Goal: Transaction & Acquisition: Obtain resource

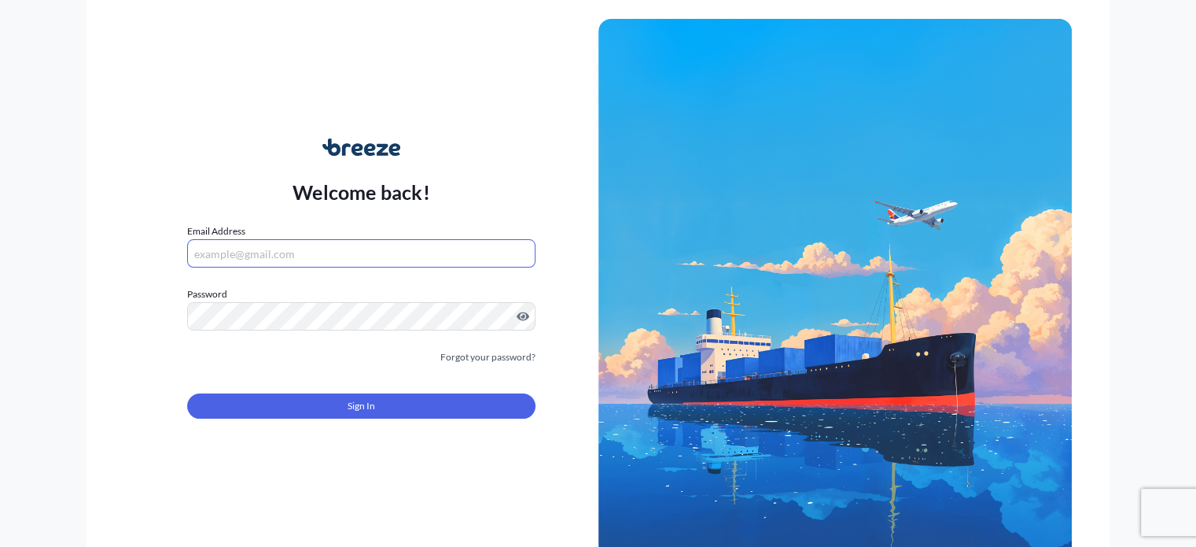
click at [255, 260] on input "Email Address" at bounding box center [361, 253] width 348 height 28
type input "[PERSON_NAME][EMAIL_ADDRESS][PERSON_NAME][DOMAIN_NAME]"
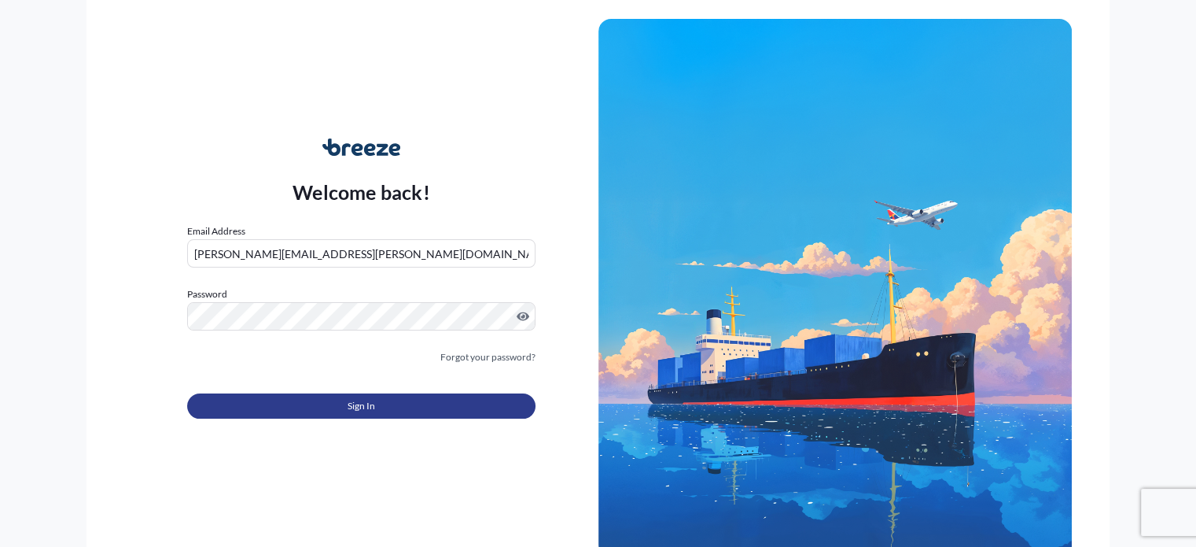
click at [321, 399] on button "Sign In" at bounding box center [361, 405] width 348 height 25
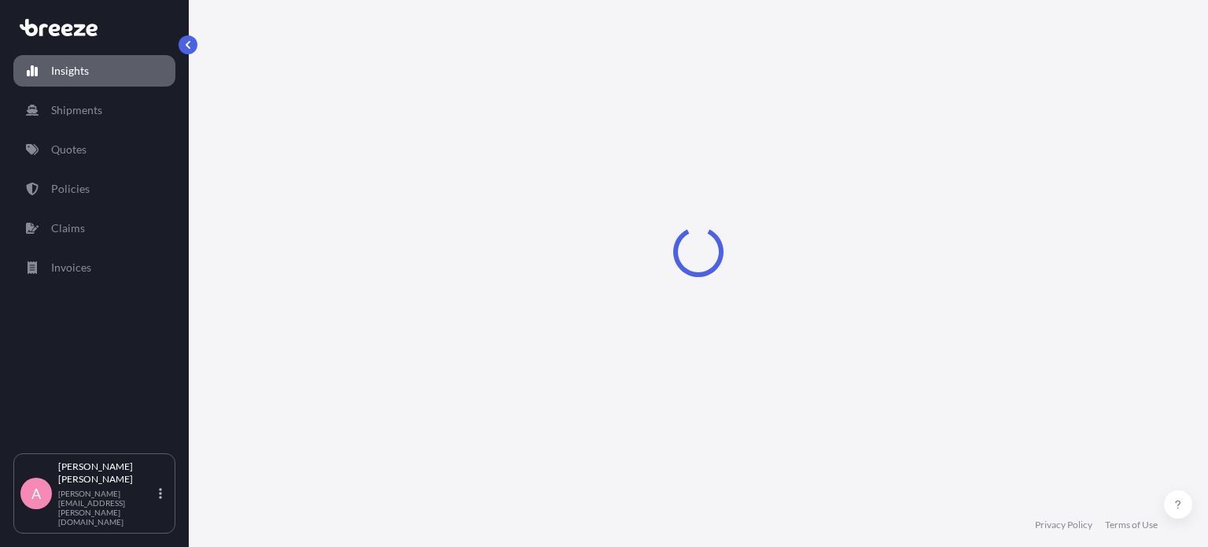
select select "2025"
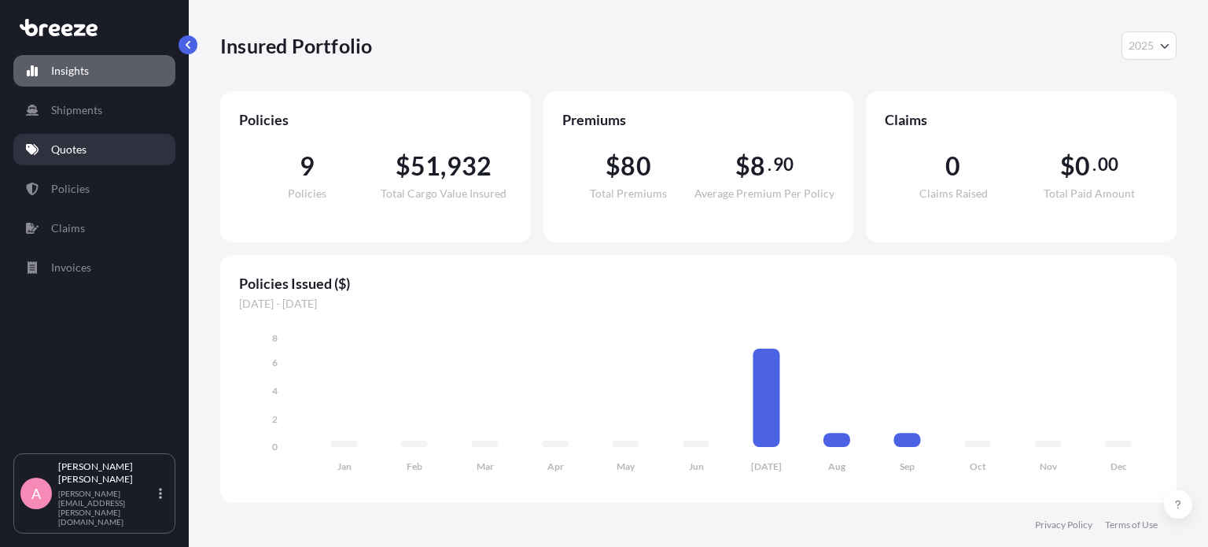
click at [87, 153] on link "Quotes" at bounding box center [94, 149] width 162 height 31
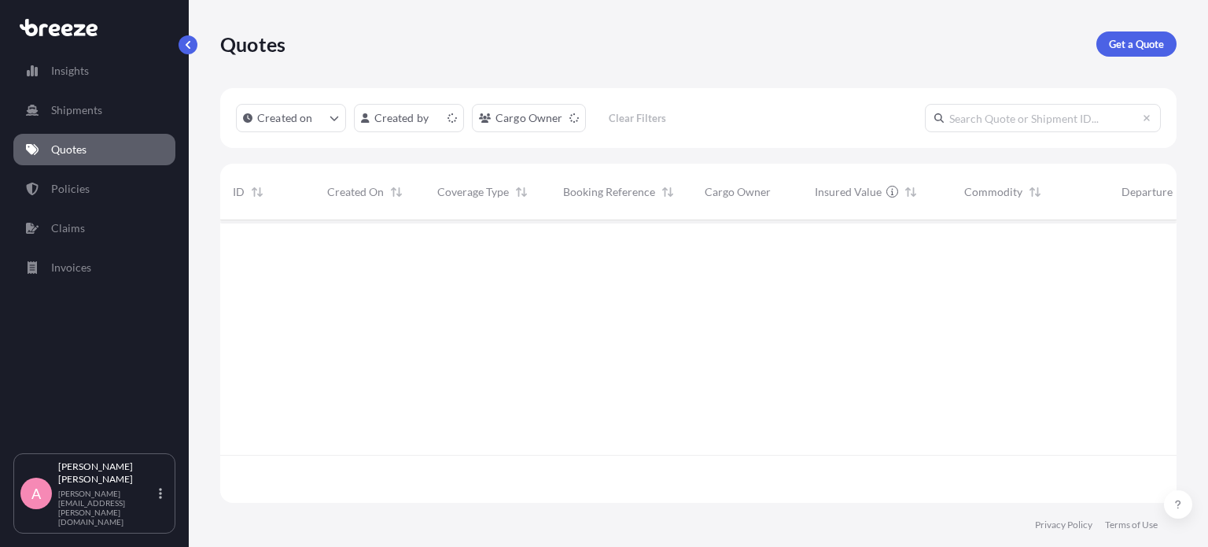
scroll to position [279, 944]
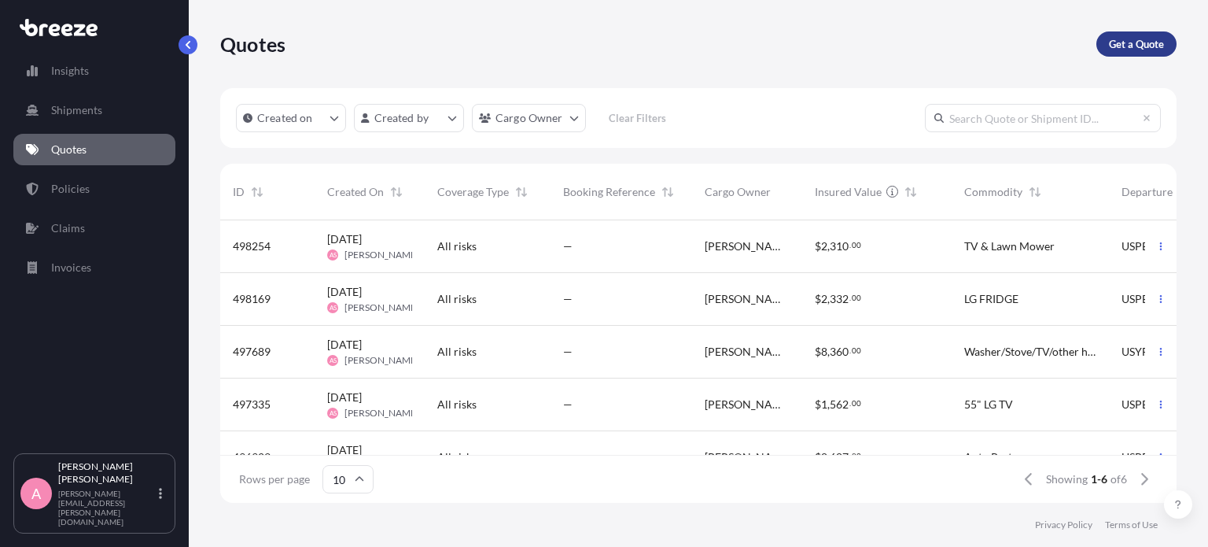
click at [1133, 38] on p "Get a Quote" at bounding box center [1136, 44] width 55 height 16
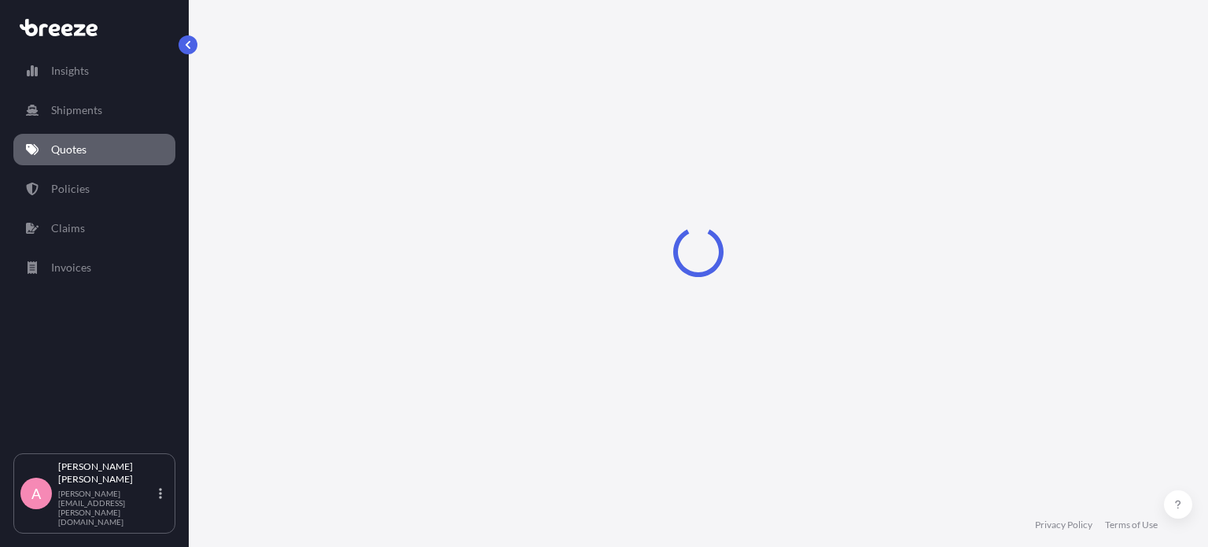
scroll to position [25, 0]
select select "Road"
select select "Sea"
select select "1"
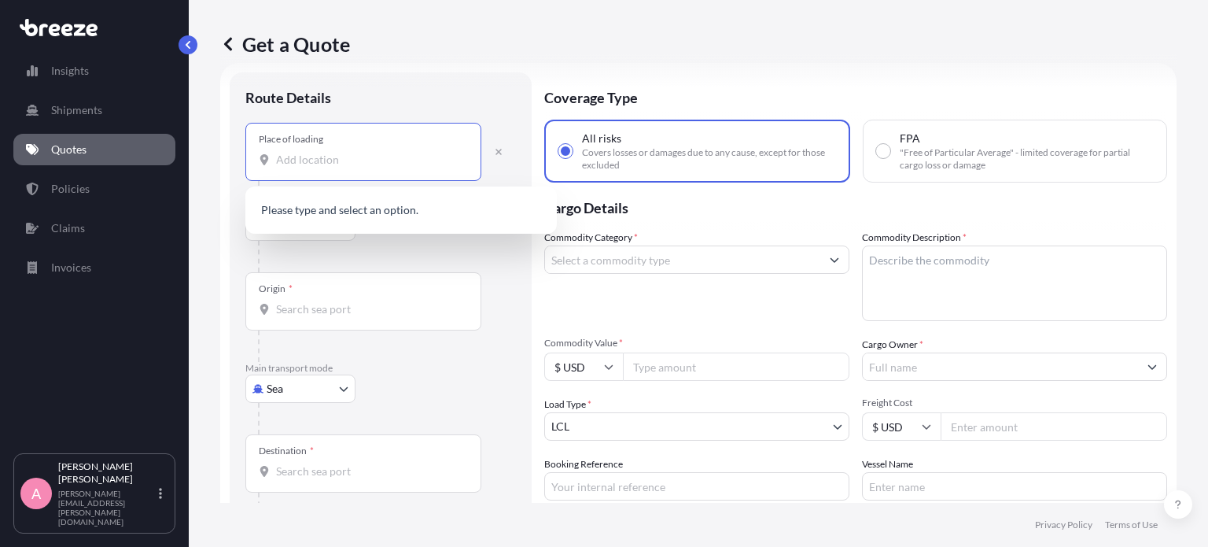
click at [296, 161] on input "Place of loading" at bounding box center [369, 160] width 186 height 16
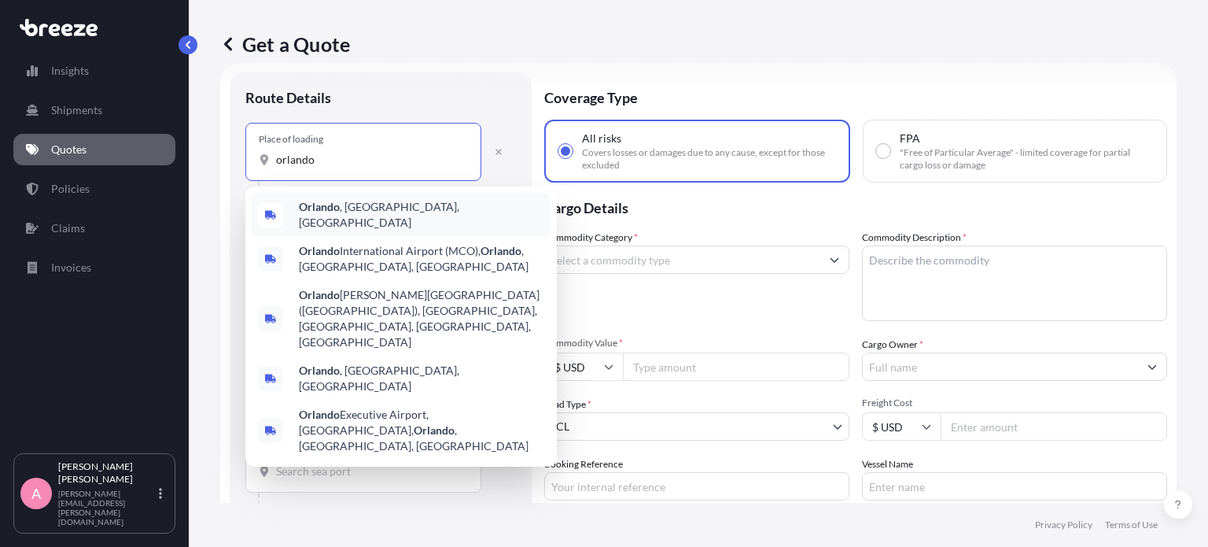
click at [374, 218] on span "Orlando , FL, USA" at bounding box center [421, 214] width 245 height 31
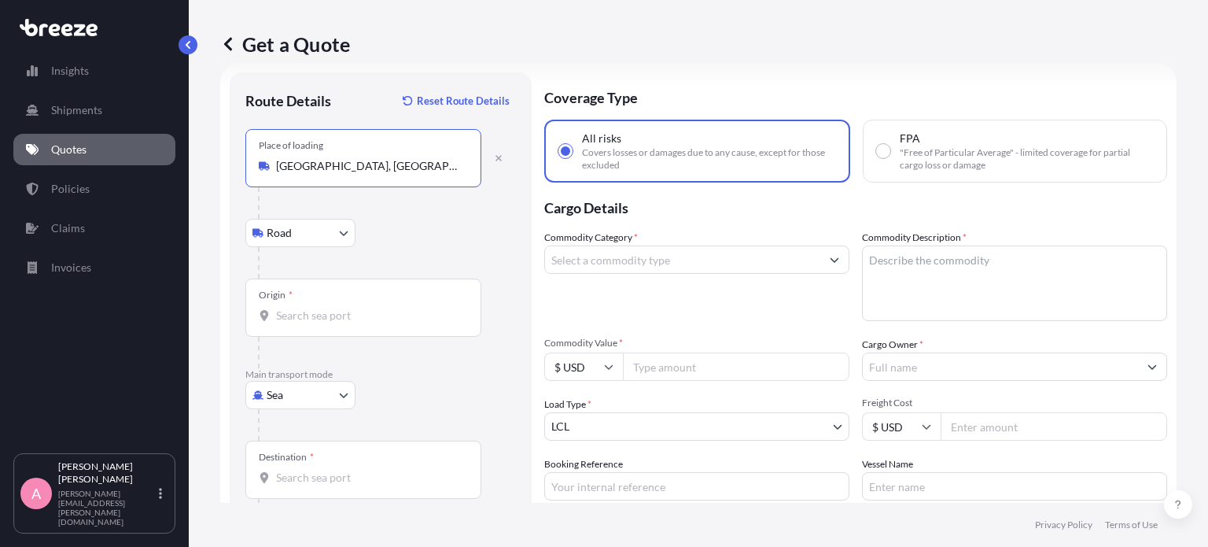
type input "[GEOGRAPHIC_DATA], [GEOGRAPHIC_DATA], [GEOGRAPHIC_DATA]"
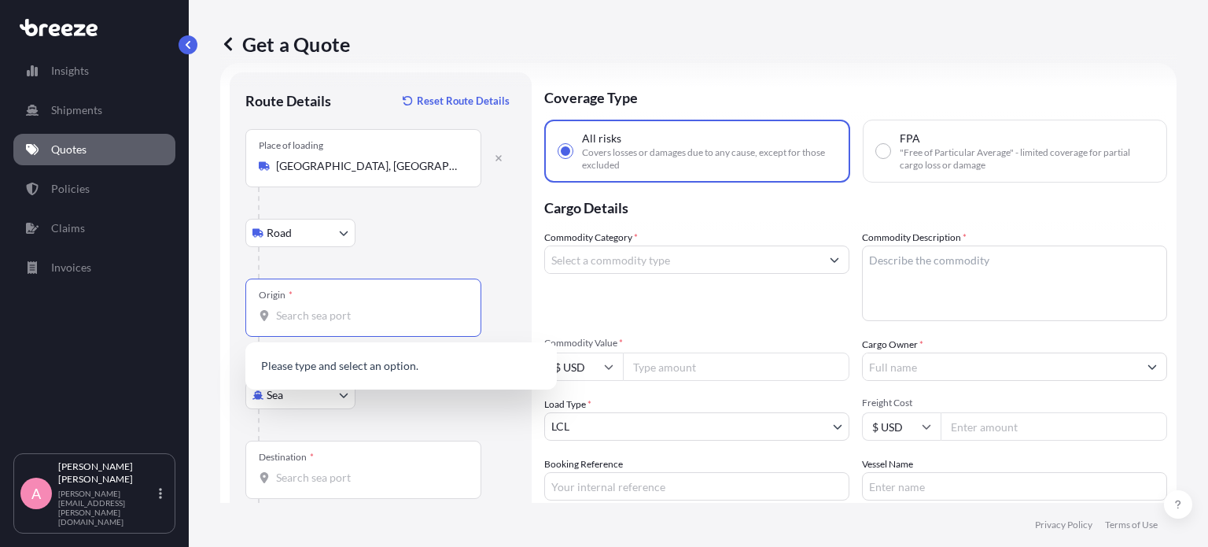
click at [322, 313] on input "Origin *" at bounding box center [369, 316] width 186 height 16
click at [355, 373] on span "USPEF - Port Everglades , United States" at bounding box center [416, 367] width 234 height 16
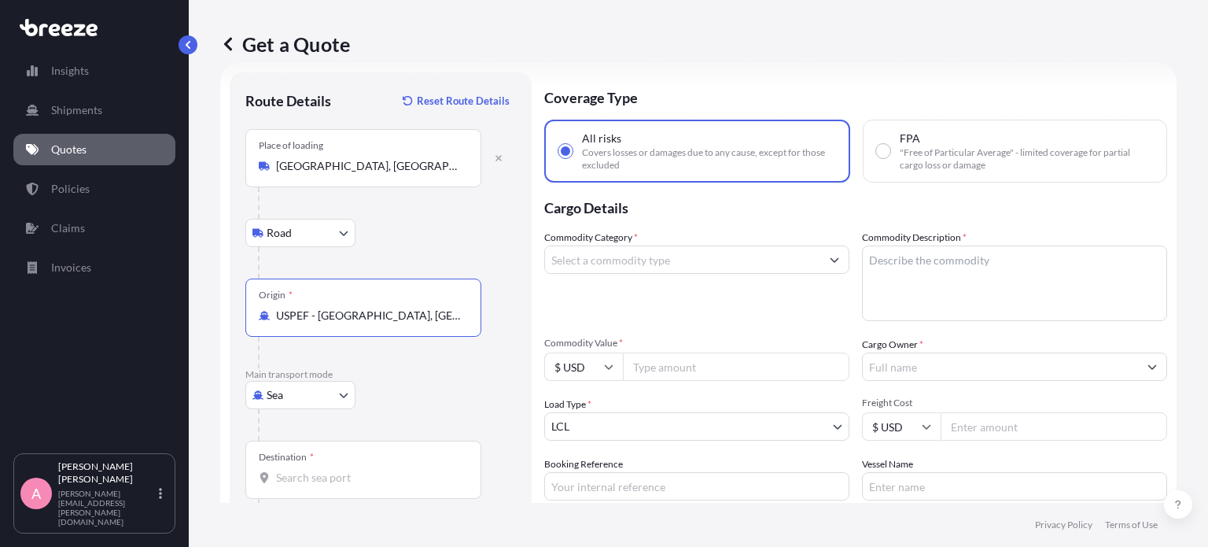
type input "USPEF - [GEOGRAPHIC_DATA], [GEOGRAPHIC_DATA]"
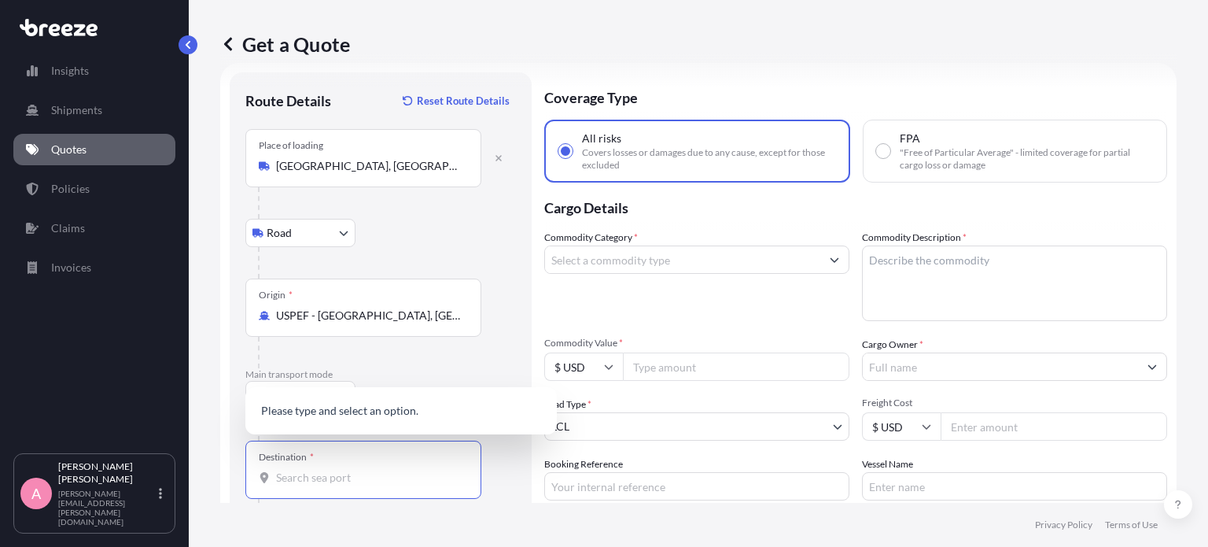
click at [351, 480] on input "Destination *" at bounding box center [369, 478] width 186 height 16
click at [391, 404] on span "GYGEO - Georgetown, Guyana" at bounding box center [421, 405] width 245 height 31
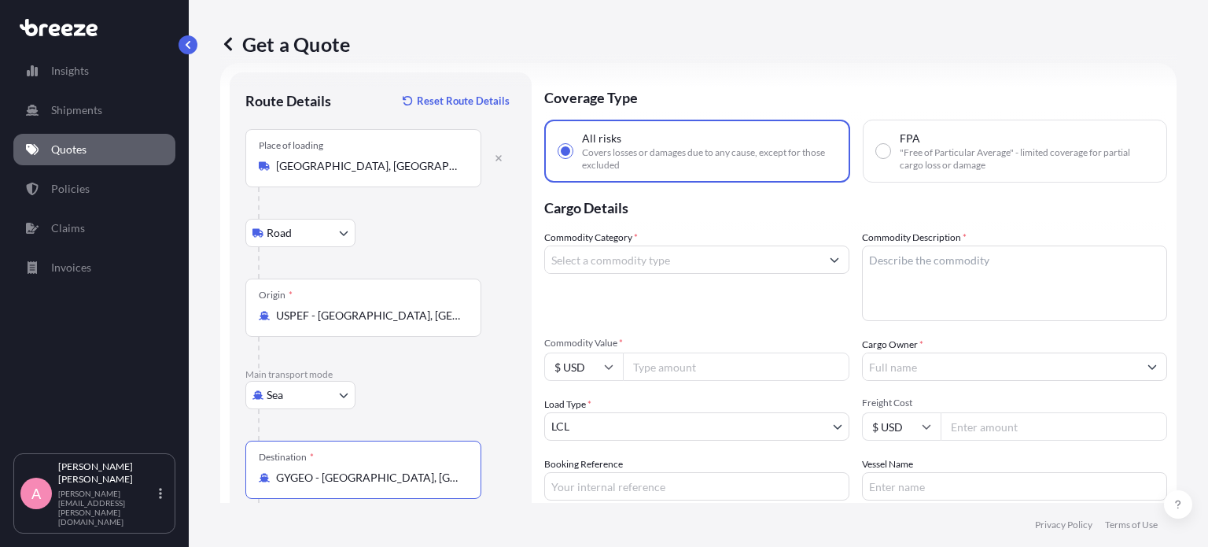
type input "GYGEO - [GEOGRAPHIC_DATA], [GEOGRAPHIC_DATA]"
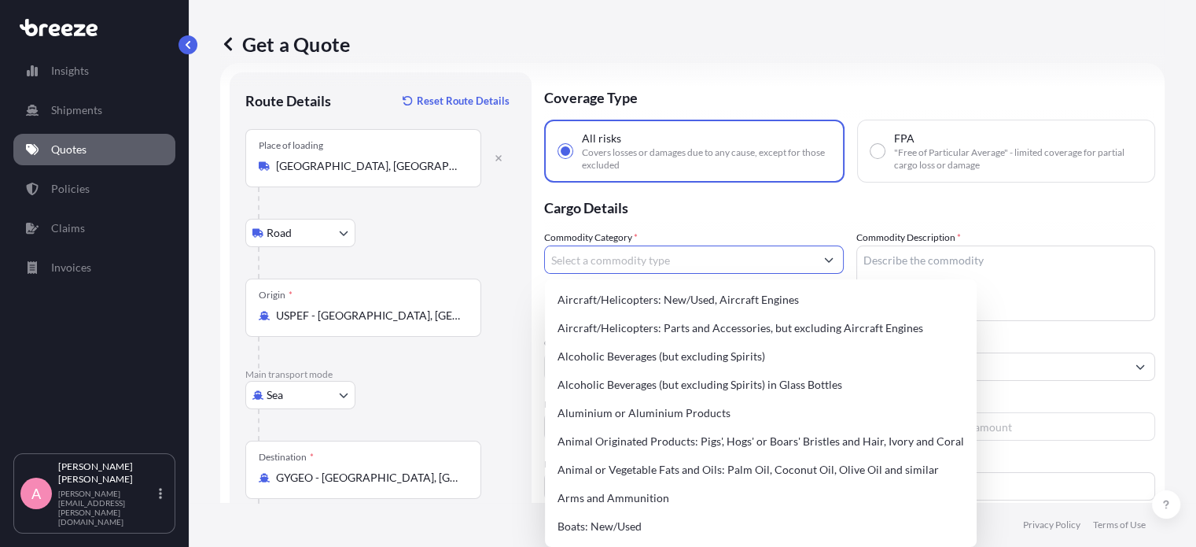
click at [646, 264] on input "Commodity Category *" at bounding box center [680, 259] width 270 height 28
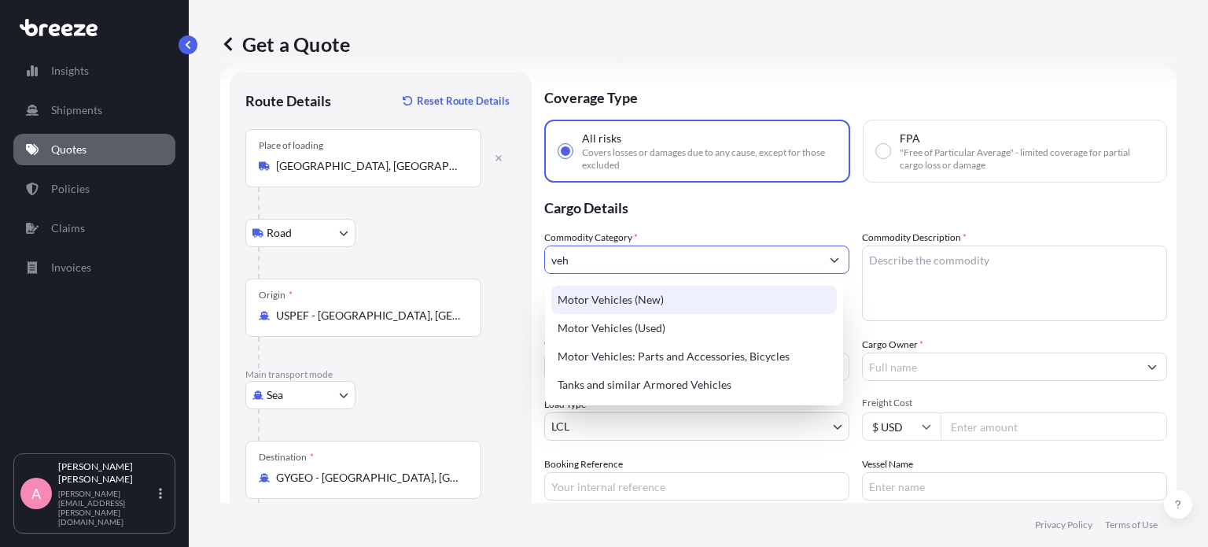
click at [660, 311] on div "Motor Vehicles (New)" at bounding box center [694, 300] width 286 height 28
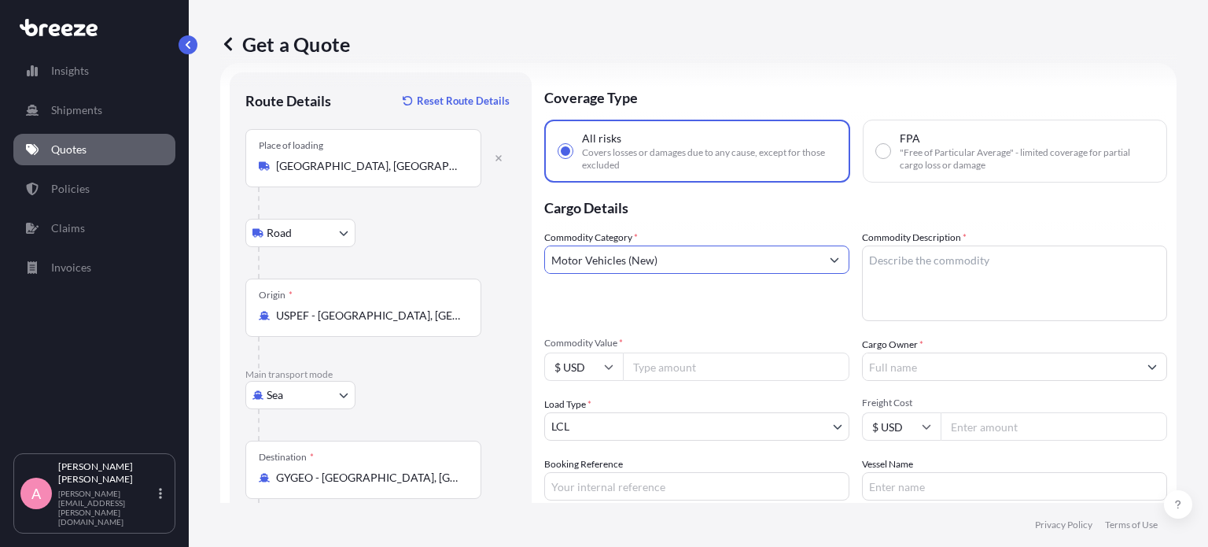
type input "Motor Vehicles (New)"
click at [890, 270] on textarea "Commodity Description *" at bounding box center [1014, 283] width 305 height 76
type textarea "2025 Cadillac 1000 E - Electric Vehicle"
type input "125000"
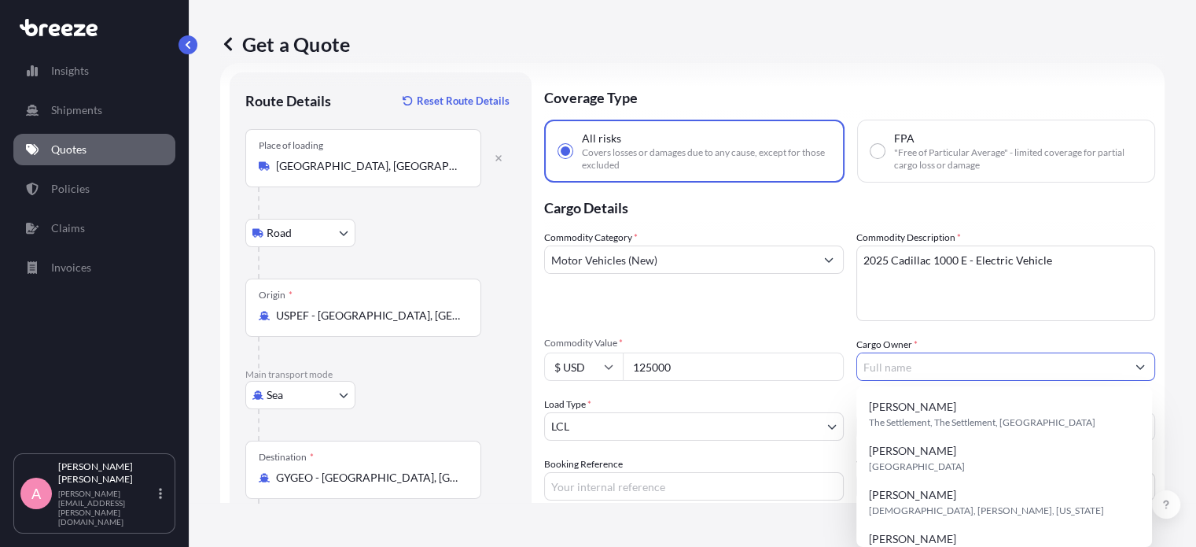
type input "b"
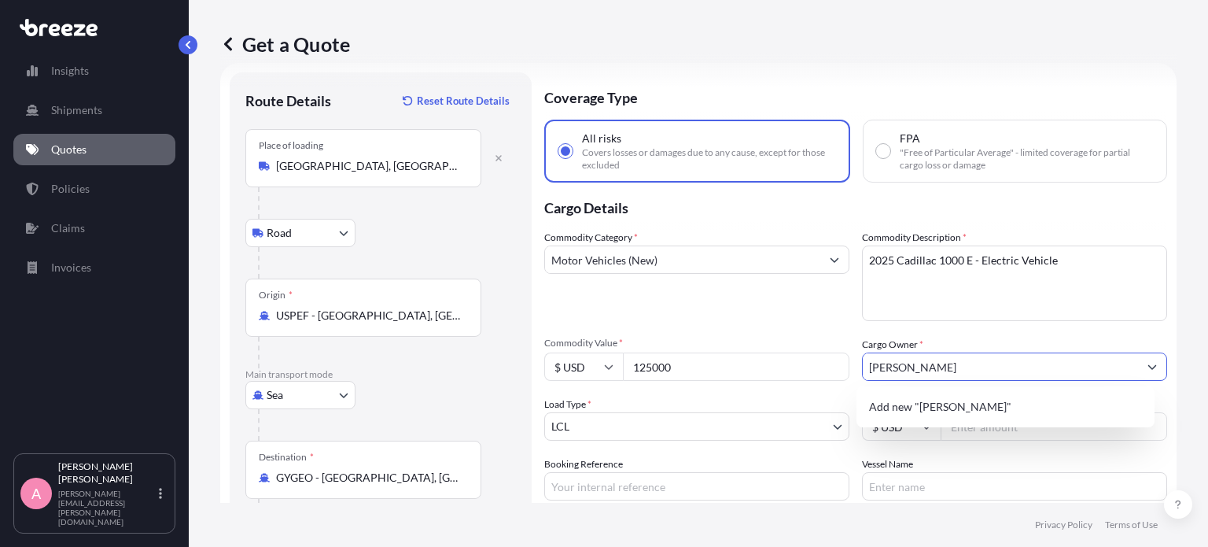
type input "[PERSON_NAME]"
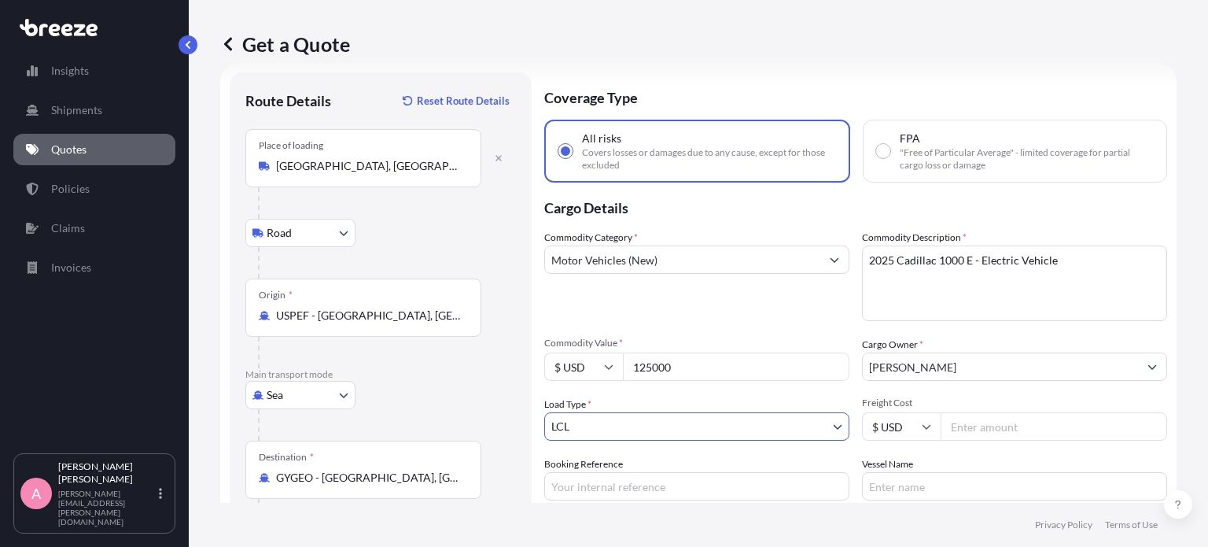
scroll to position [0, 0]
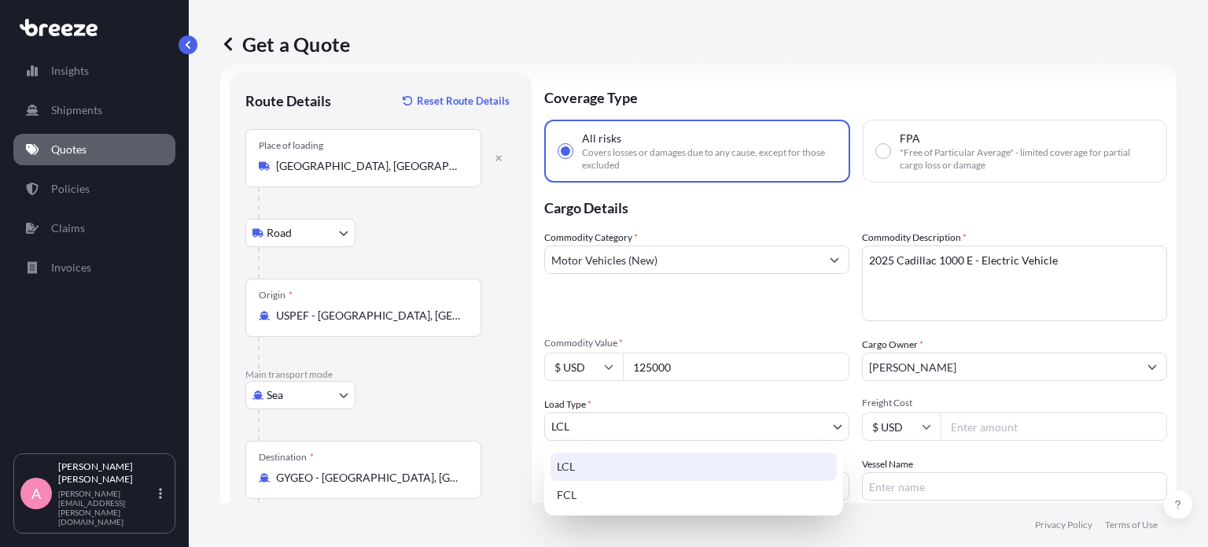
click at [825, 425] on body "Insights Shipments Quotes Policies Claims Invoices A Anita Singh anita.singh@ps…" at bounding box center [604, 273] width 1208 height 547
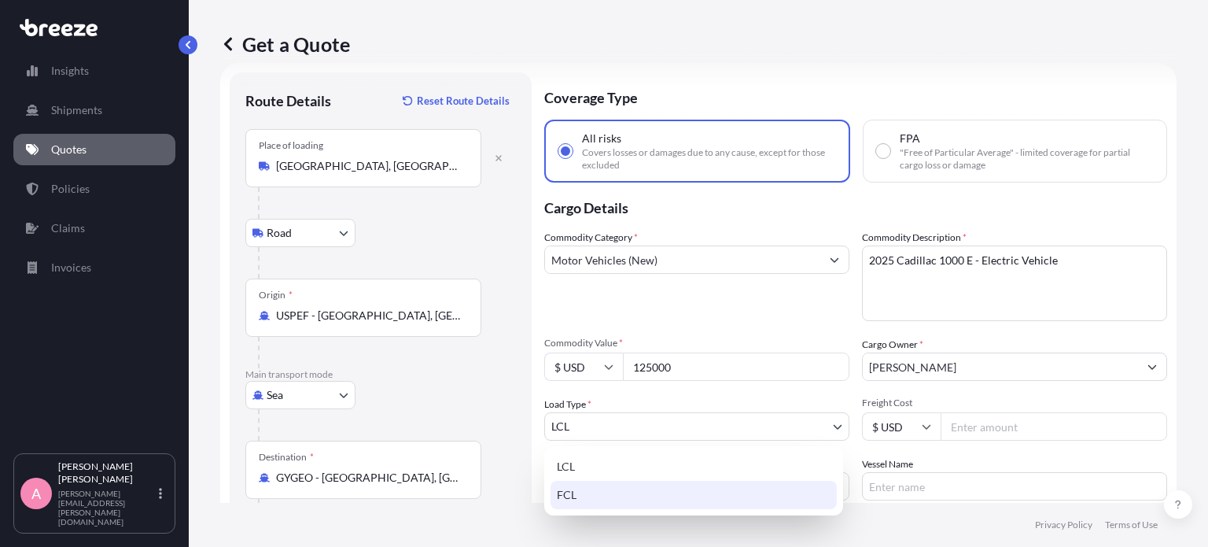
click at [761, 499] on div "FCL" at bounding box center [694, 495] width 286 height 28
select select "2"
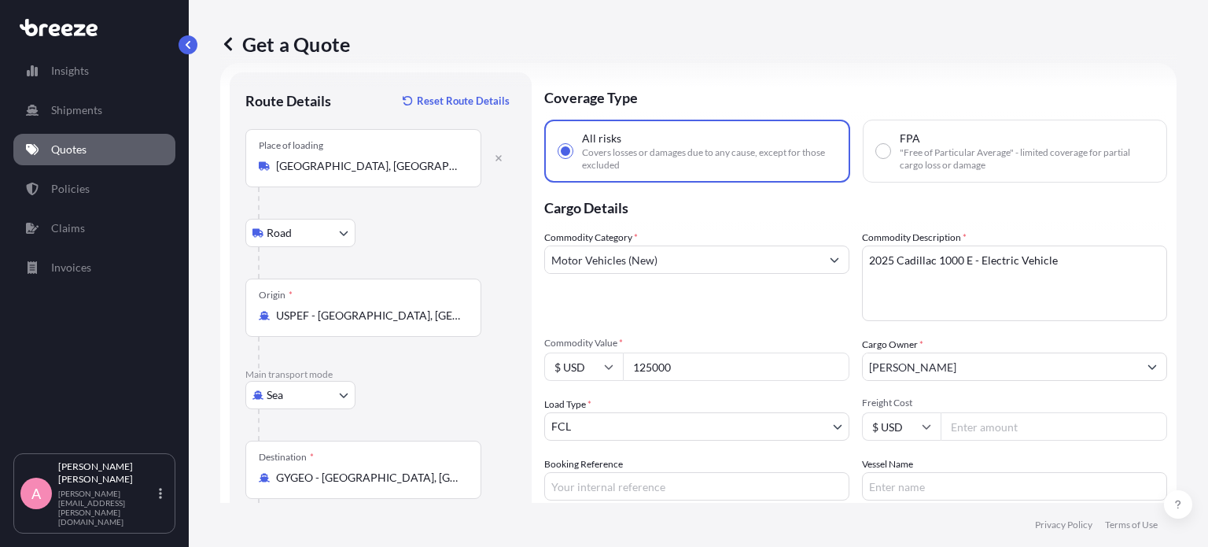
click at [963, 429] on input "Freight Cost" at bounding box center [1054, 426] width 227 height 28
type input "5500"
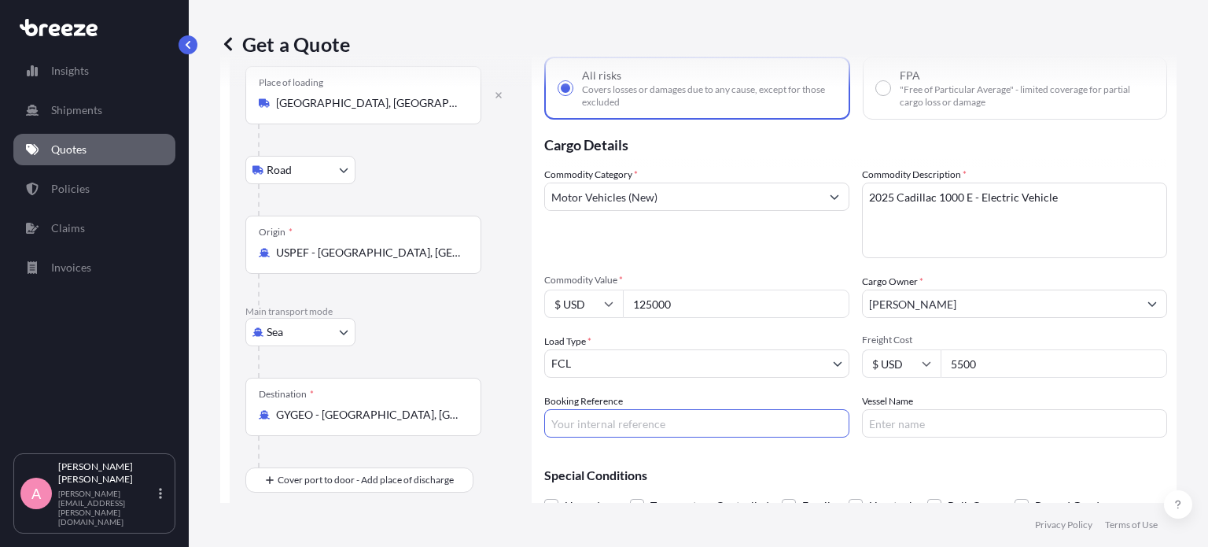
scroll to position [167, 0]
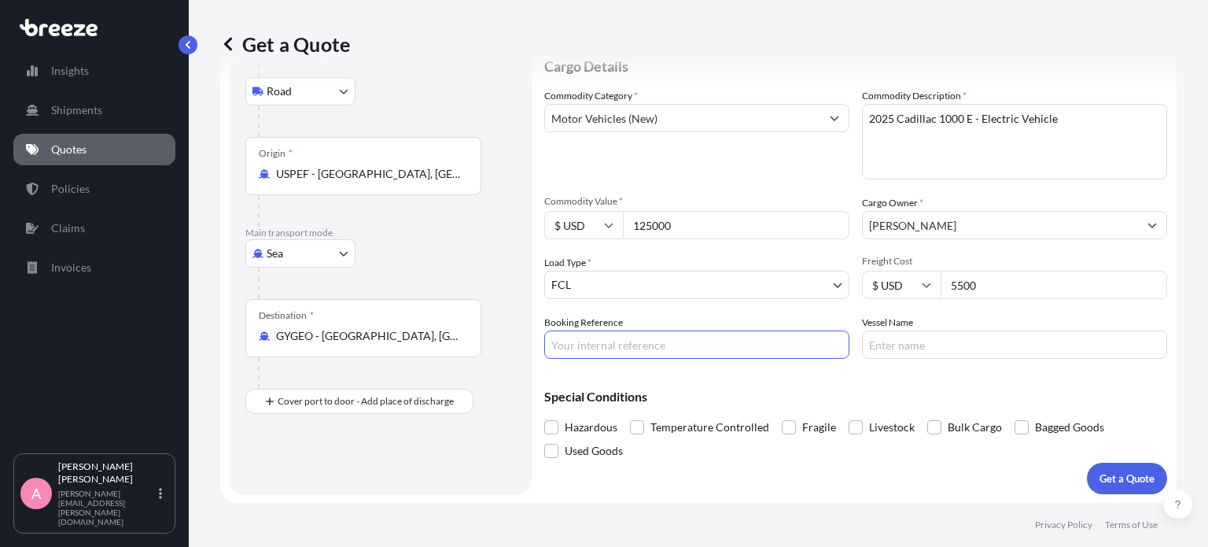
click at [691, 348] on input "Booking Reference" at bounding box center [696, 344] width 305 height 28
type input "n"
type input "NAM7972556"
type input "CMA-[MEDICAL_DATA] VENTANA"
click at [792, 367] on div "Coverage Type All risks Covers losses or damages due to any cause, except for t…" at bounding box center [855, 212] width 623 height 563
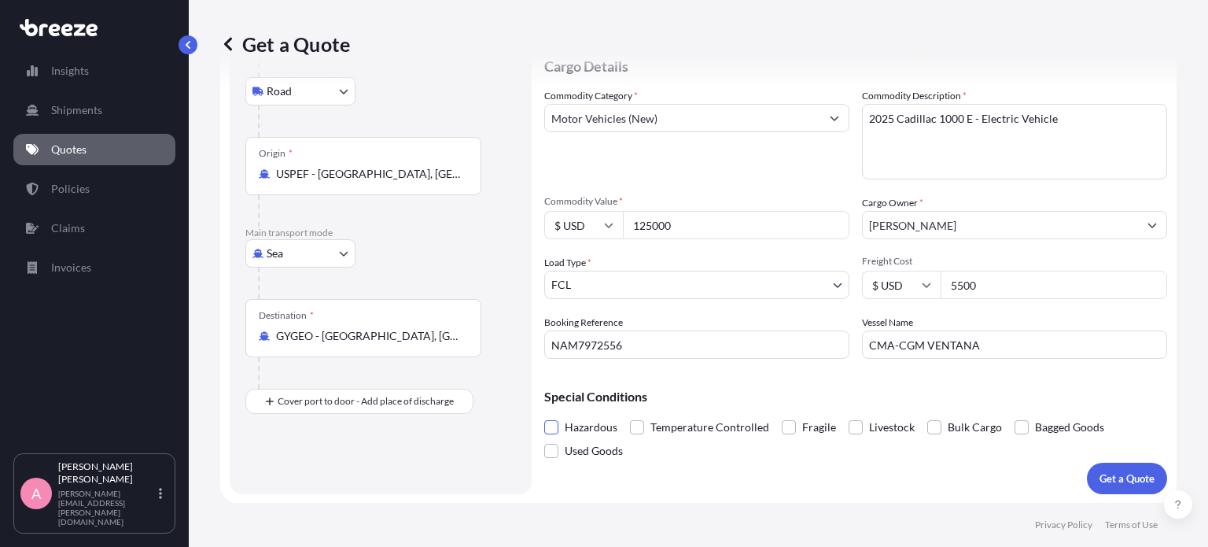
click at [550, 426] on span at bounding box center [551, 427] width 14 height 14
click at [544, 415] on input "Hazardous" at bounding box center [544, 415] width 0 height 0
click at [550, 426] on span at bounding box center [551, 427] width 14 height 14
click at [544, 415] on input "Hazardous" at bounding box center [544, 415] width 0 height 0
click at [1111, 478] on p "Get a Quote" at bounding box center [1127, 478] width 55 height 16
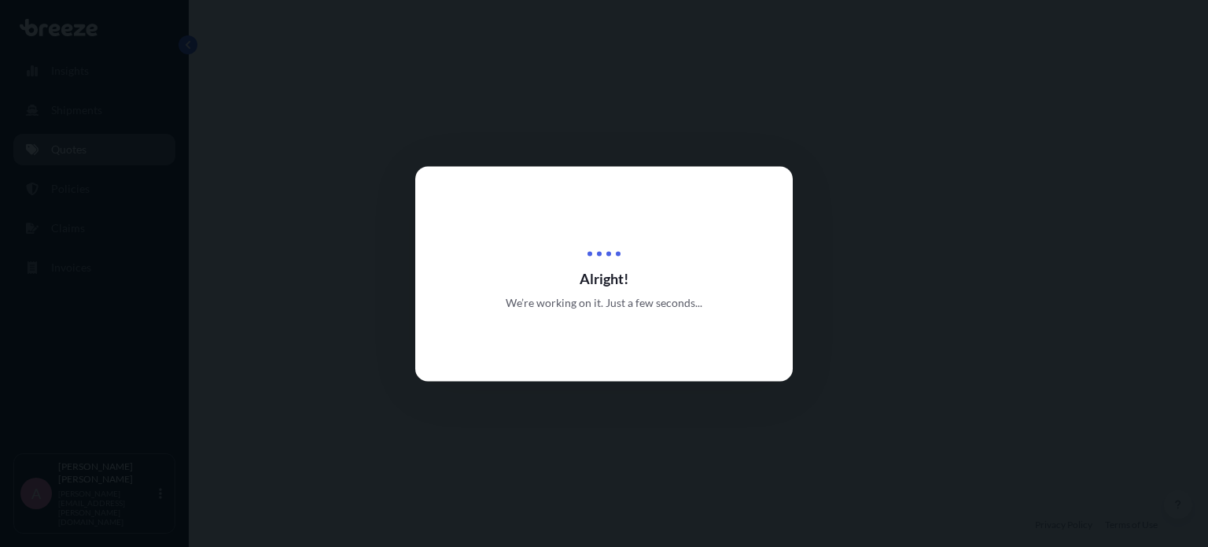
select select "Road"
select select "Sea"
select select "2"
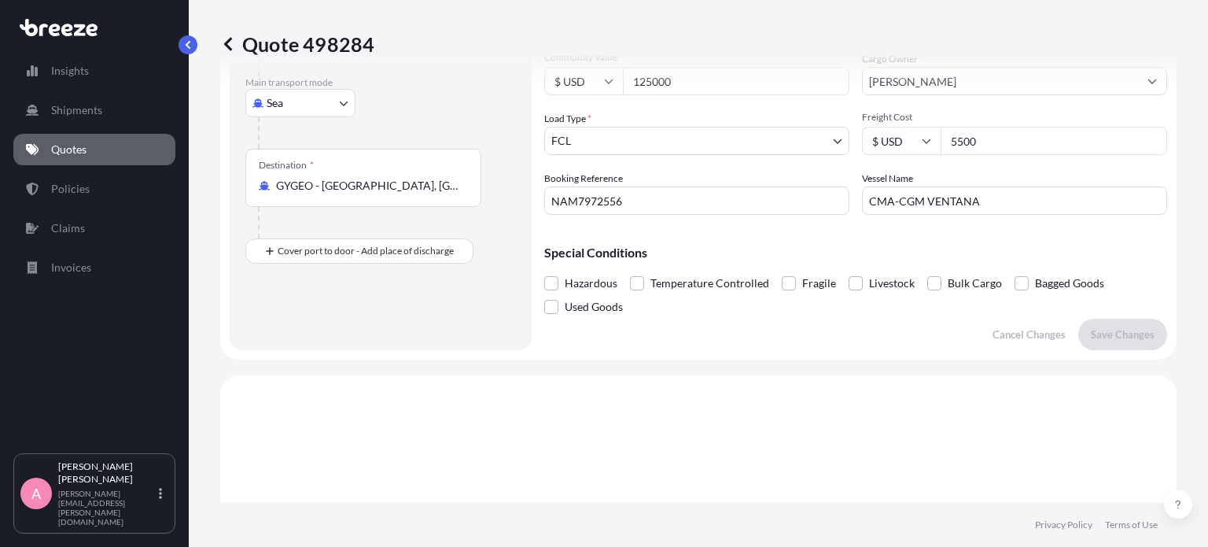
scroll to position [246, 0]
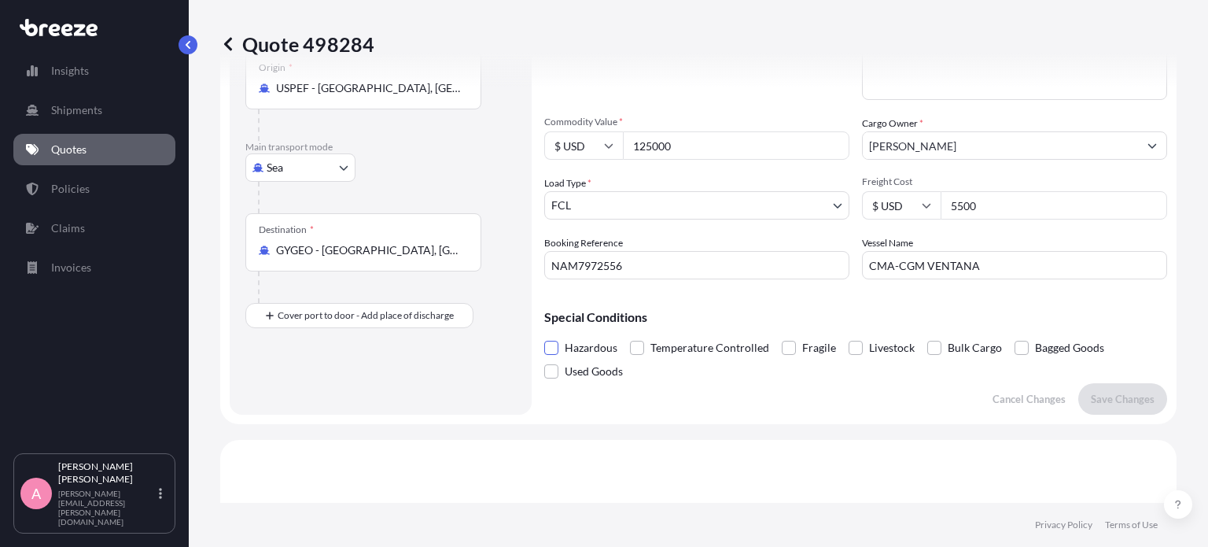
click at [556, 346] on span at bounding box center [551, 348] width 14 height 14
click at [544, 336] on input "Hazardous" at bounding box center [544, 336] width 0 height 0
click at [1114, 402] on p "Save Changes" at bounding box center [1123, 399] width 64 height 16
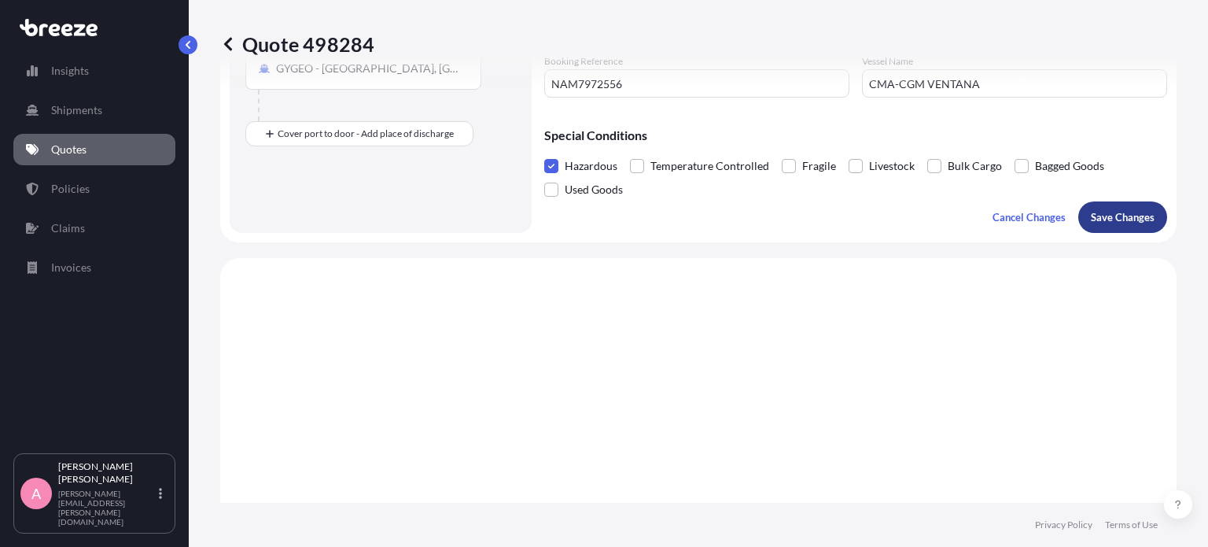
scroll to position [606, 0]
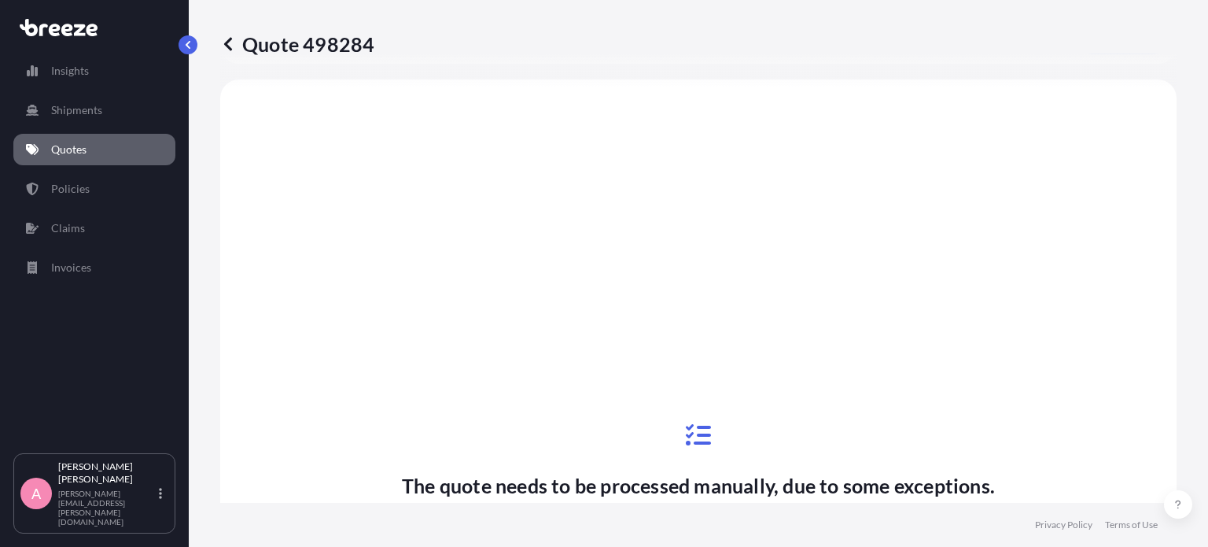
select select "Road"
select select "Sea"
select select "2"
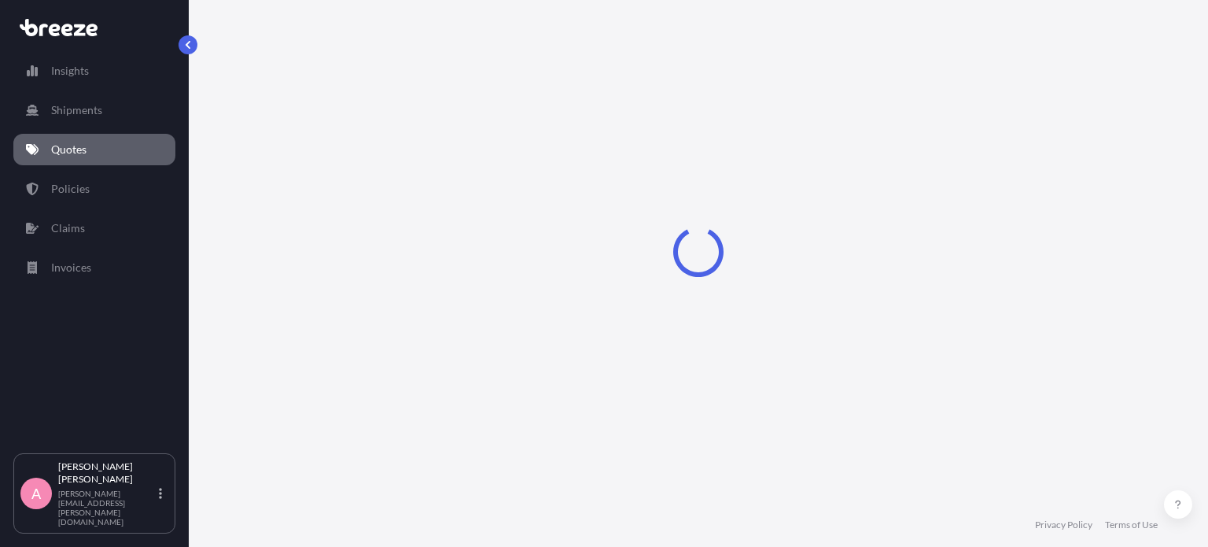
select select "Road"
select select "Sea"
select select "2"
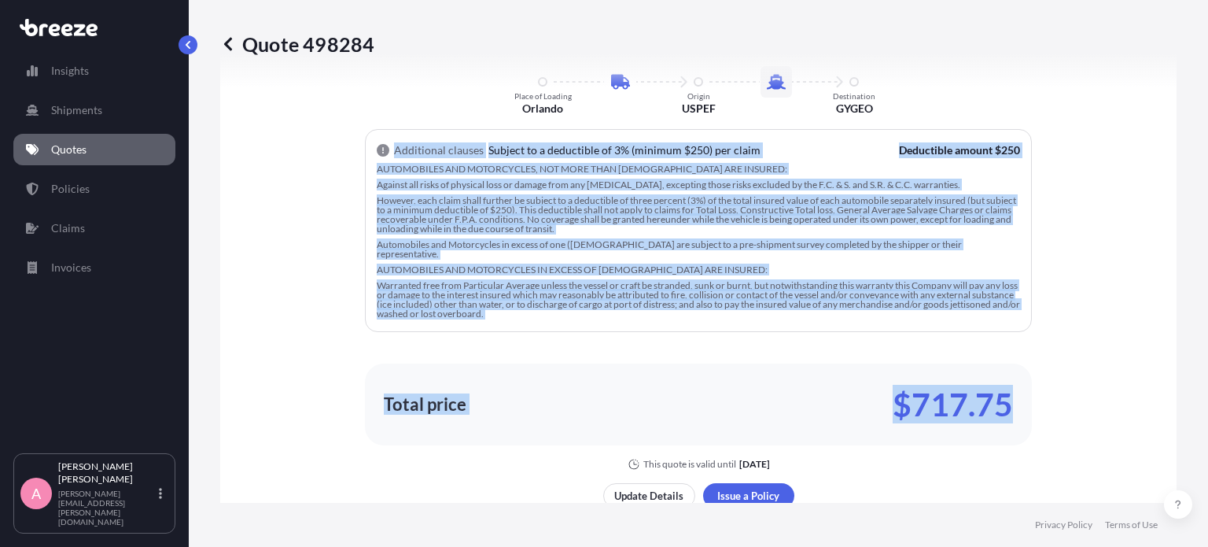
scroll to position [1114, 0]
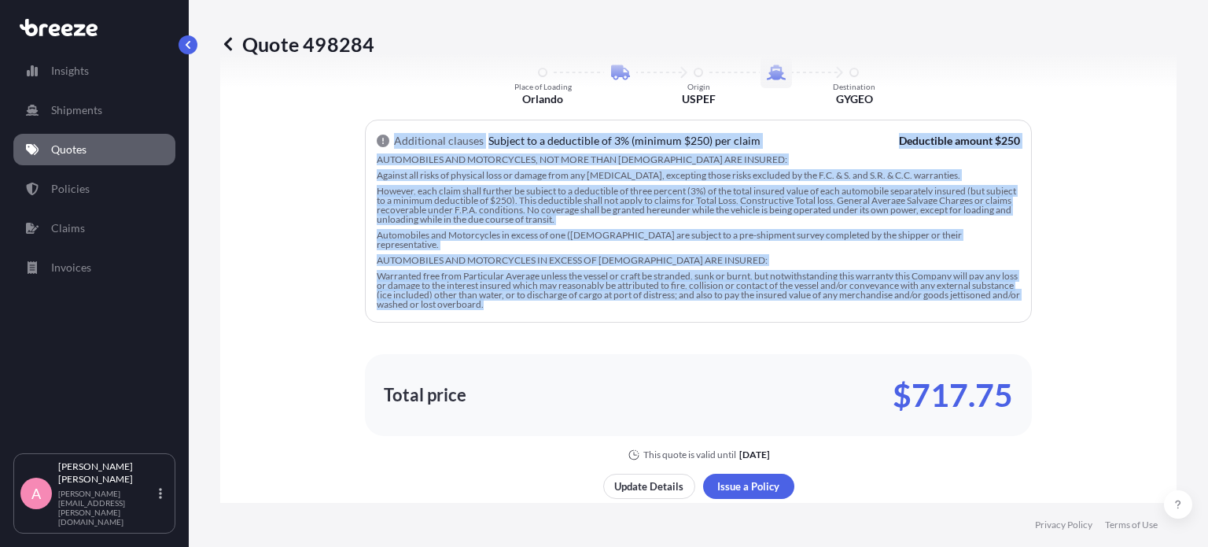
drag, startPoint x: 389, startPoint y: 333, endPoint x: 601, endPoint y: 290, distance: 216.6
click at [601, 290] on div "Additional clauses Subject to a deductible of 3% (minimum $250) per claim Deduc…" at bounding box center [698, 221] width 667 height 203
copy div "Additional clauses Subject to a deductible of 3% (minimum $250) per claim Deduc…"
